Goal: Navigation & Orientation: Find specific page/section

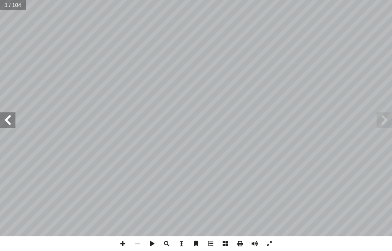
click at [5, 121] on span at bounding box center [7, 119] width 15 height 15
click at [7, 121] on span at bounding box center [7, 119] width 15 height 15
click at [8, 118] on span at bounding box center [7, 119] width 15 height 15
click at [10, 121] on span at bounding box center [7, 119] width 15 height 15
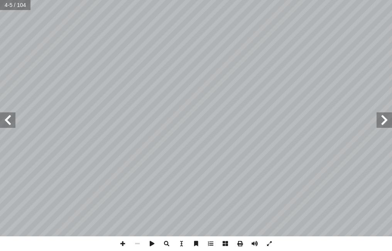
click at [10, 118] on span at bounding box center [7, 119] width 15 height 15
click at [10, 120] on span at bounding box center [7, 119] width 15 height 15
click at [8, 120] on span at bounding box center [7, 119] width 15 height 15
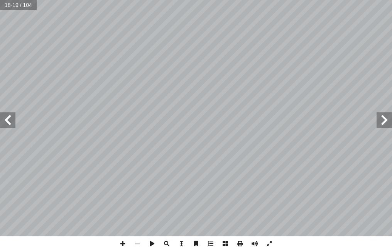
click at [9, 120] on span at bounding box center [7, 119] width 15 height 15
click at [7, 120] on span at bounding box center [7, 119] width 15 height 15
click at [6, 121] on span at bounding box center [7, 119] width 15 height 15
click at [355, 52] on html "الصفحة الرئيسية الصف الأول الصف الثاني الصف الثالث الصف الرابع الصف الخامس الصف…" at bounding box center [196, 26] width 392 height 52
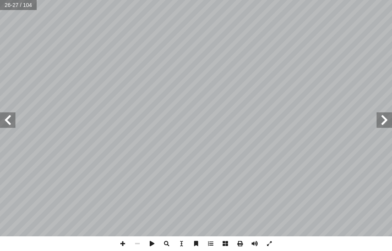
click at [355, 52] on html "الصفحة الرئيسية الصف الأول الصف الثاني الصف الثالث الصف الرابع الصف الخامس الصف…" at bounding box center [196, 26] width 392 height 52
drag, startPoint x: 387, startPoint y: 122, endPoint x: 387, endPoint y: 118, distance: 3.9
drag, startPoint x: 387, startPoint y: 118, endPoint x: 381, endPoint y: 118, distance: 6.6
click at [355, 118] on span at bounding box center [384, 119] width 15 height 15
click at [355, 116] on span at bounding box center [384, 119] width 15 height 15
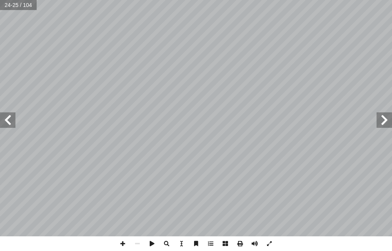
click at [355, 117] on span at bounding box center [384, 119] width 15 height 15
click at [355, 119] on span at bounding box center [384, 119] width 15 height 15
click at [355, 120] on span at bounding box center [384, 119] width 15 height 15
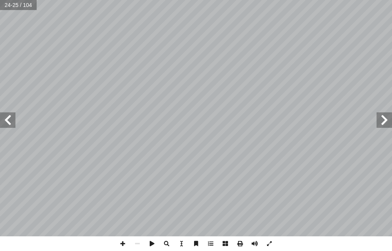
click at [355, 120] on span at bounding box center [384, 119] width 15 height 15
drag, startPoint x: 383, startPoint y: 120, endPoint x: 388, endPoint y: 127, distance: 8.5
click at [355, 121] on span at bounding box center [384, 119] width 15 height 15
